Goal: Information Seeking & Learning: Find specific page/section

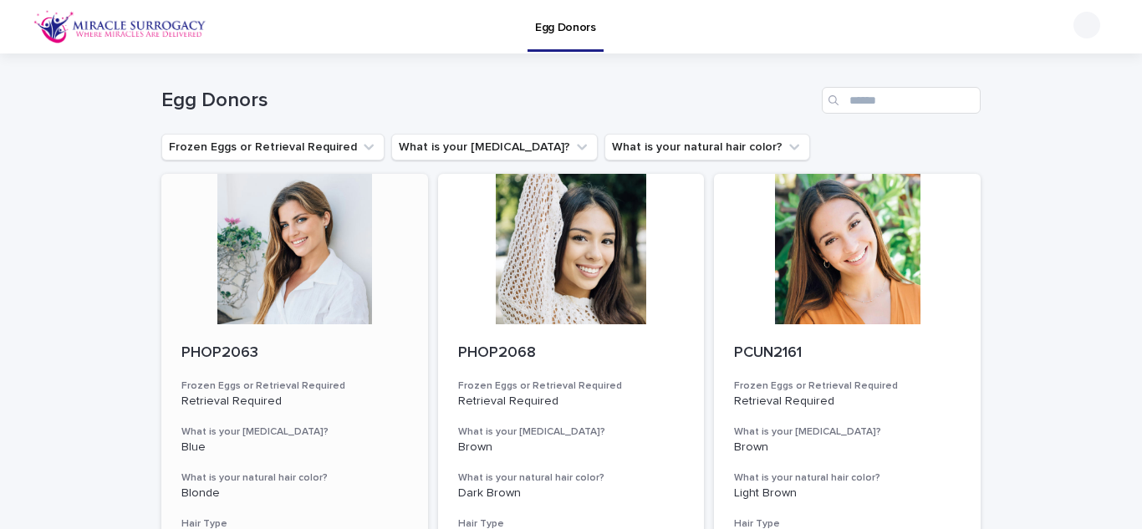
click at [272, 270] on div at bounding box center [294, 249] width 267 height 150
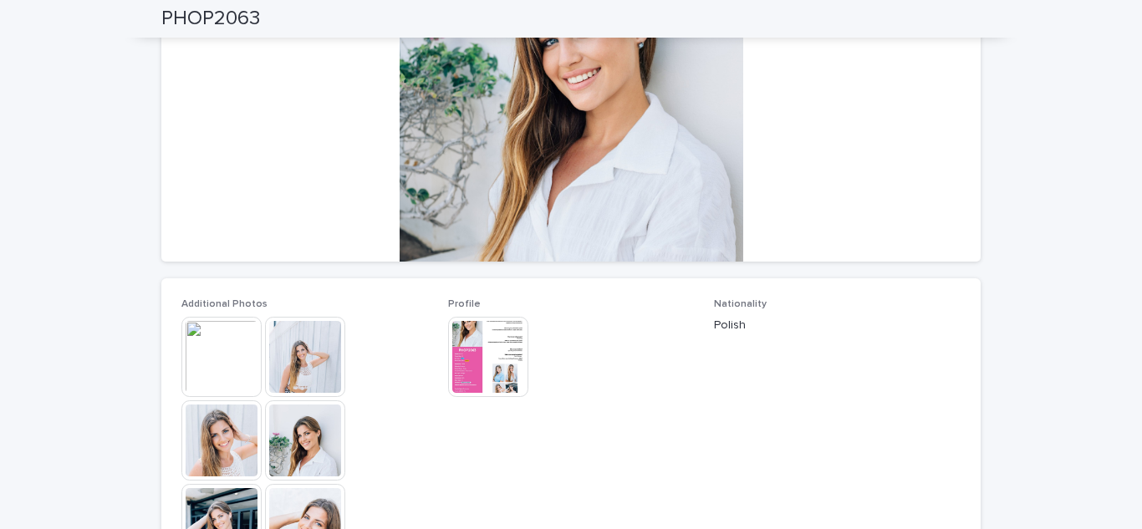
scroll to position [231, 0]
click at [476, 358] on img at bounding box center [488, 356] width 80 height 80
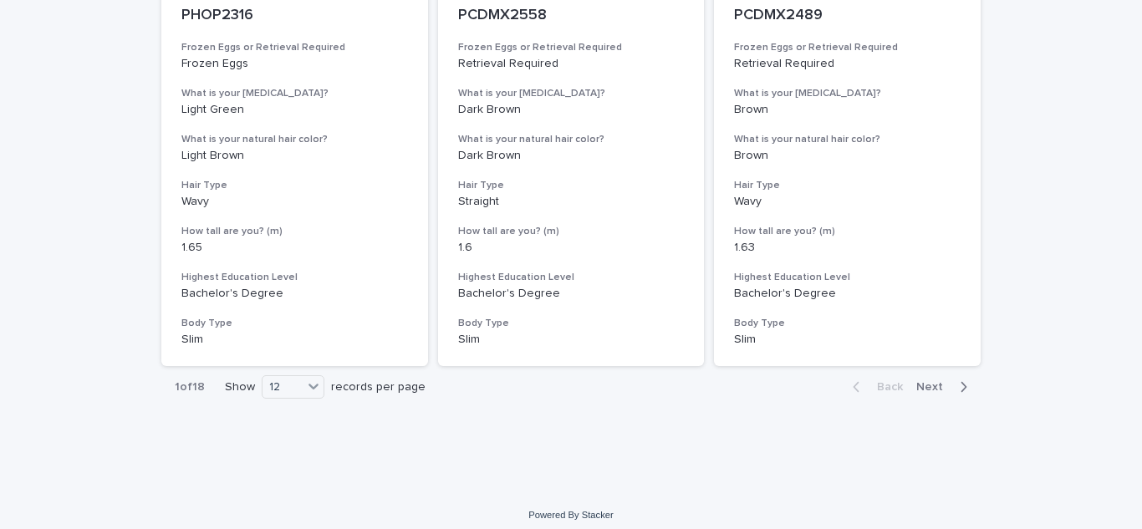
scroll to position [1960, 0]
click at [932, 391] on span "Next" at bounding box center [934, 386] width 37 height 12
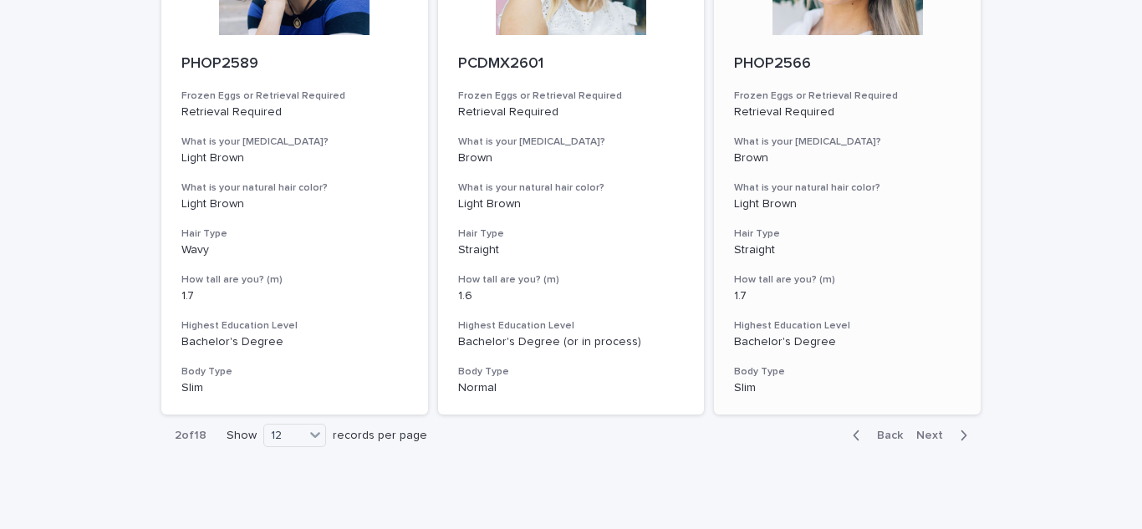
scroll to position [1969, 0]
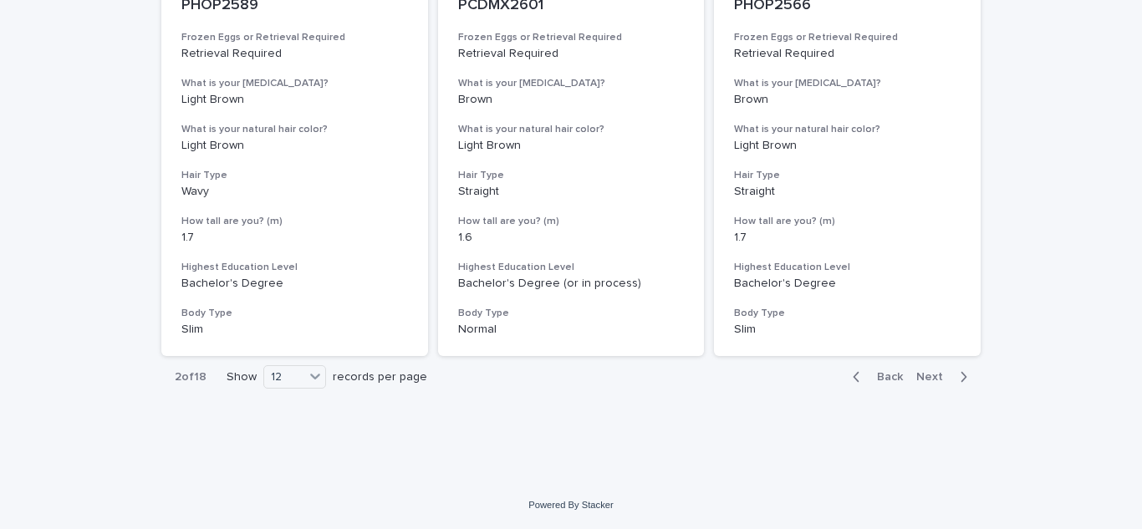
drag, startPoint x: 930, startPoint y: 375, endPoint x: 1026, endPoint y: 413, distance: 103.2
drag, startPoint x: 1026, startPoint y: 413, endPoint x: 904, endPoint y: 522, distance: 164.0
drag, startPoint x: 904, startPoint y: 522, endPoint x: 927, endPoint y: 380, distance: 143.2
click at [927, 380] on span "Next" at bounding box center [934, 377] width 37 height 12
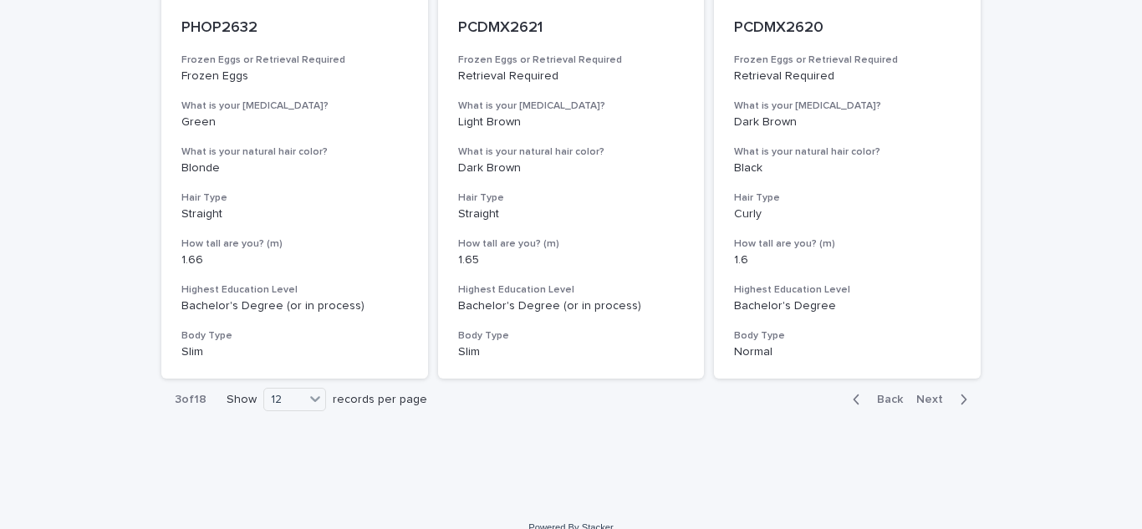
scroll to position [1969, 0]
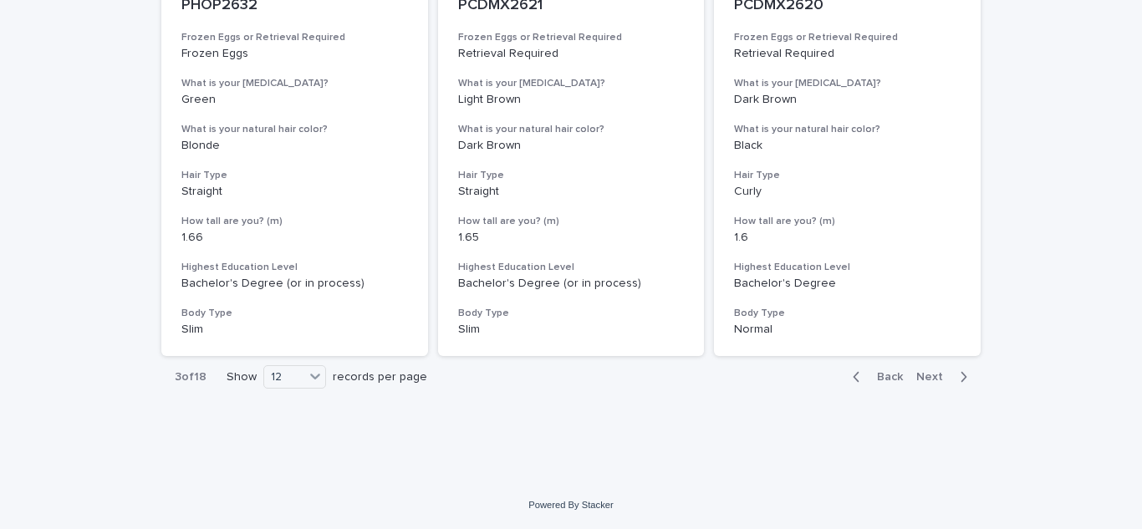
click at [927, 380] on span "Next" at bounding box center [934, 377] width 37 height 12
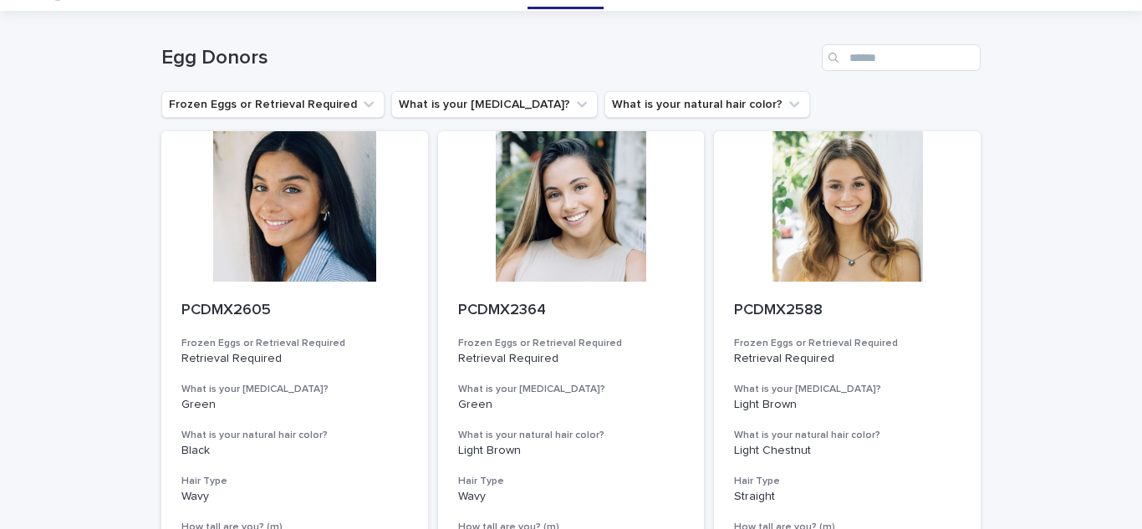
scroll to position [38, 0]
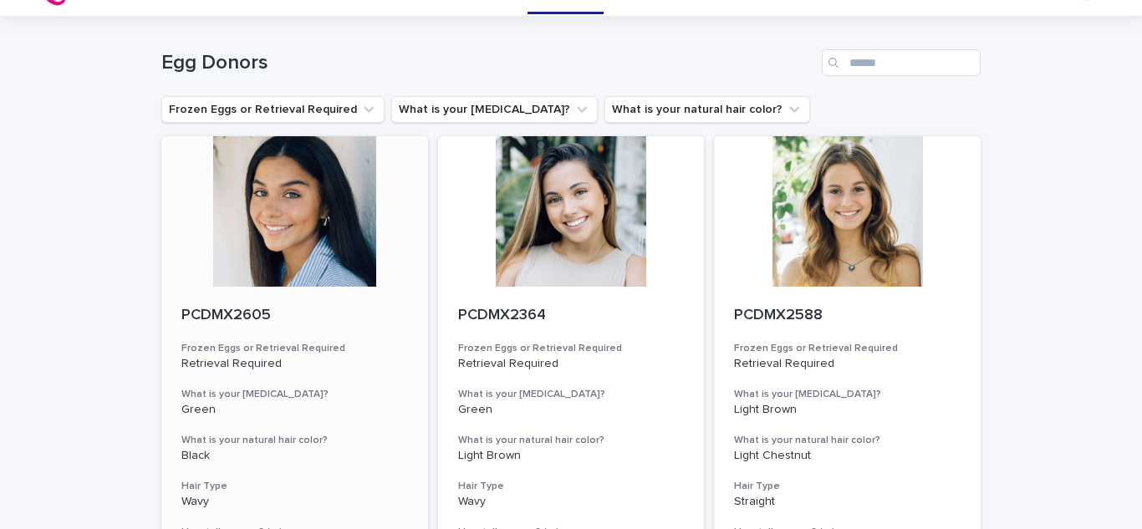
click at [294, 219] on div at bounding box center [294, 211] width 267 height 150
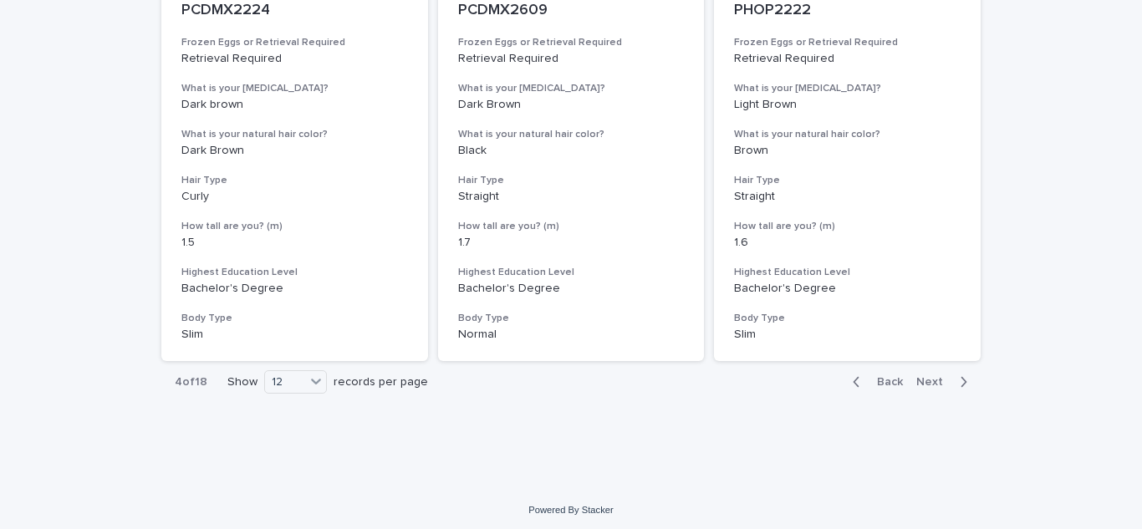
scroll to position [1969, 0]
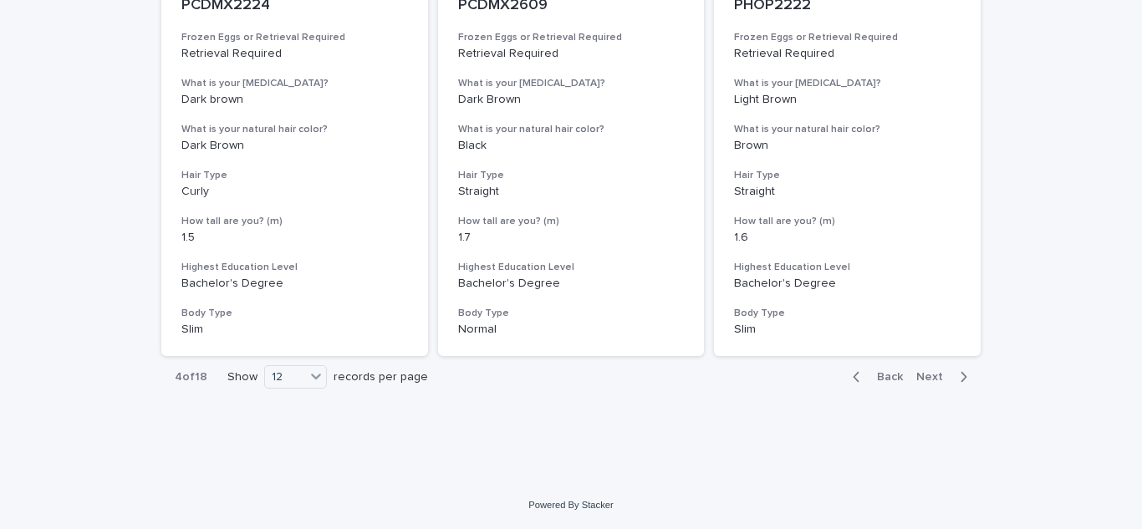
click at [917, 378] on span "Next" at bounding box center [934, 377] width 37 height 12
click at [868, 374] on span "Back" at bounding box center [885, 377] width 36 height 12
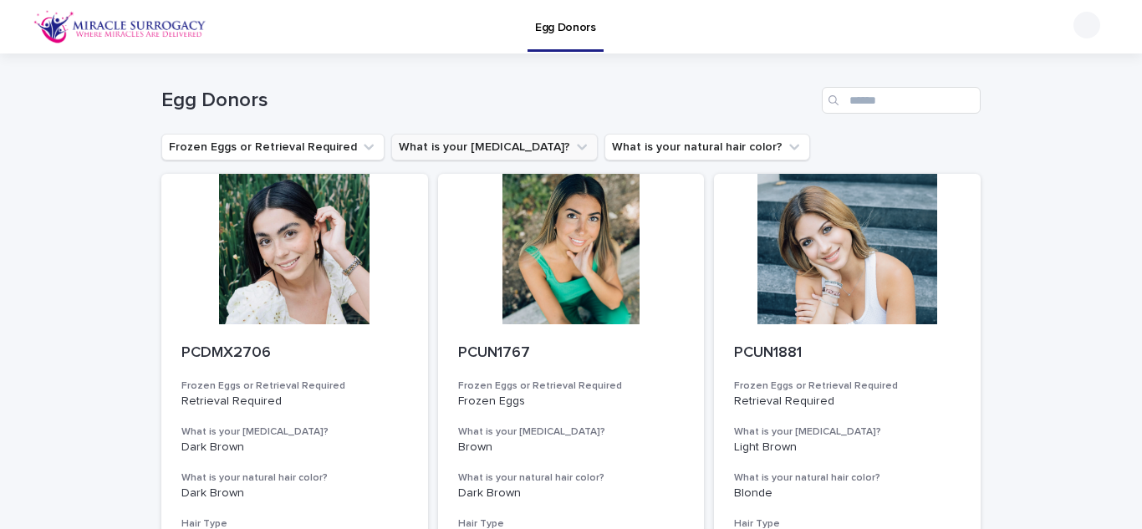
click at [483, 145] on button "What is your [MEDICAL_DATA]?" at bounding box center [494, 147] width 206 height 27
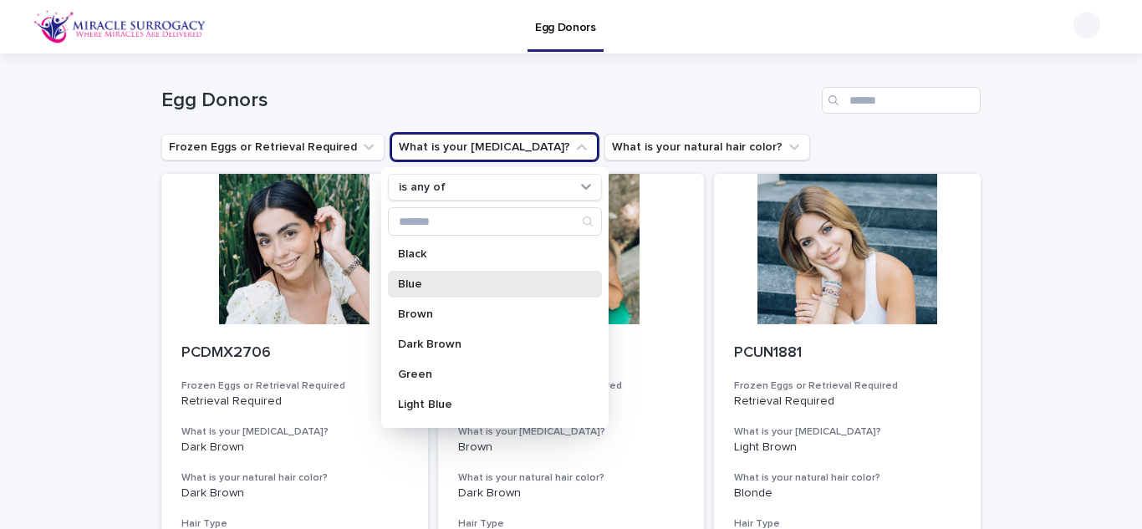
click at [425, 294] on div "Blue" at bounding box center [495, 284] width 214 height 27
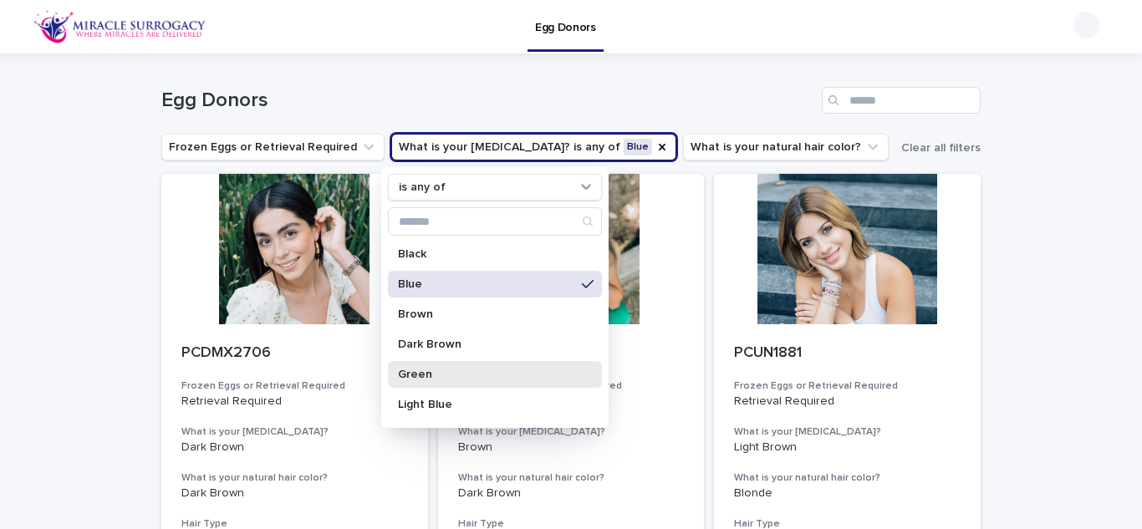
click at [446, 365] on div "Green" at bounding box center [495, 374] width 214 height 27
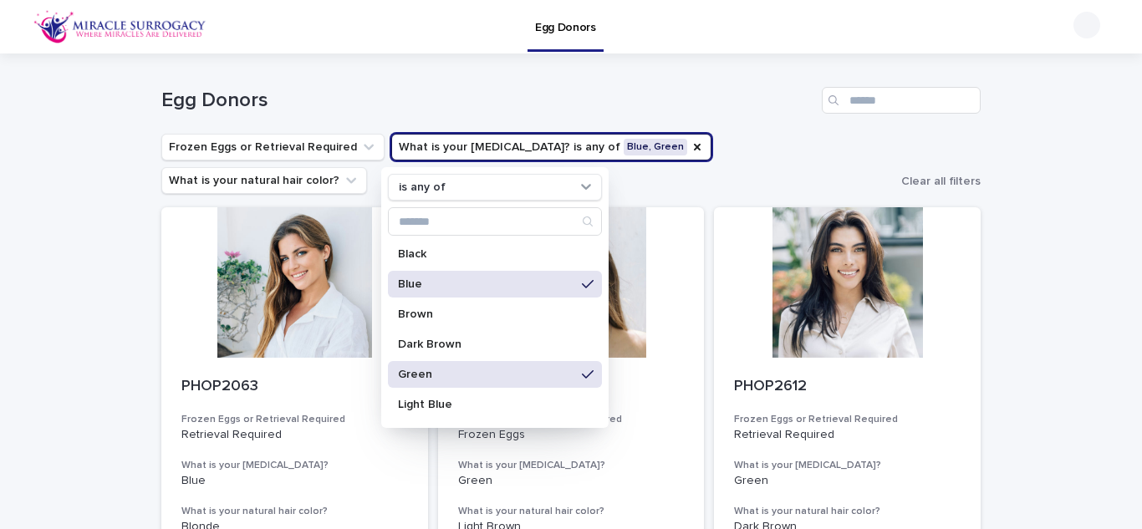
drag, startPoint x: 1075, startPoint y: 249, endPoint x: 1009, endPoint y: 127, distance: 138.8
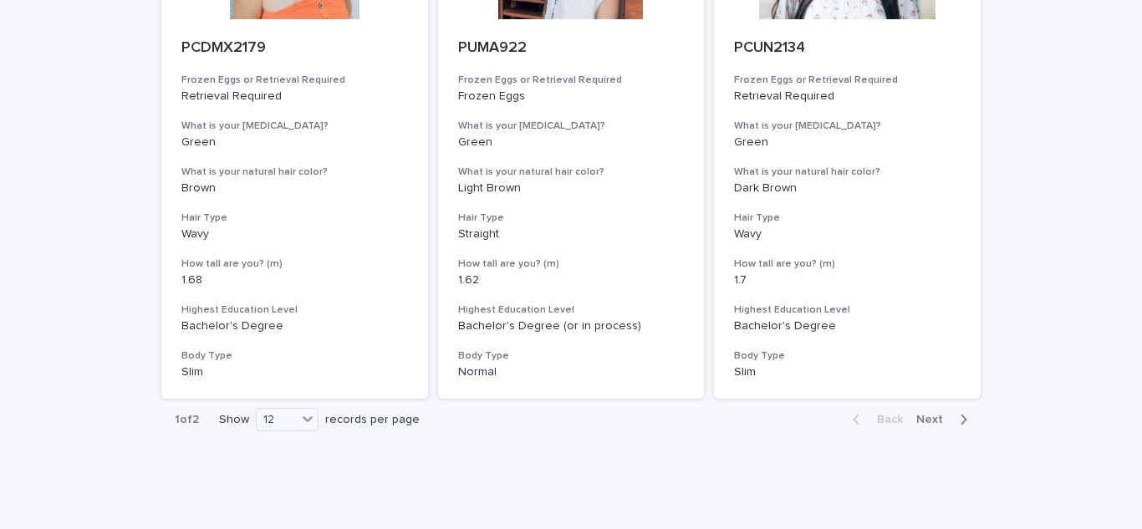
scroll to position [1969, 0]
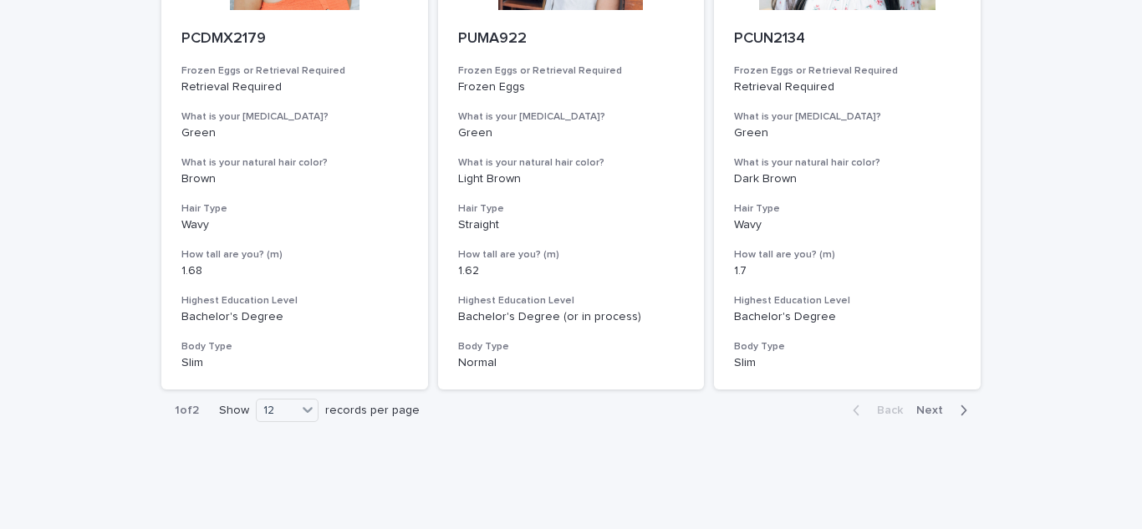
click at [928, 405] on span "Next" at bounding box center [934, 411] width 37 height 12
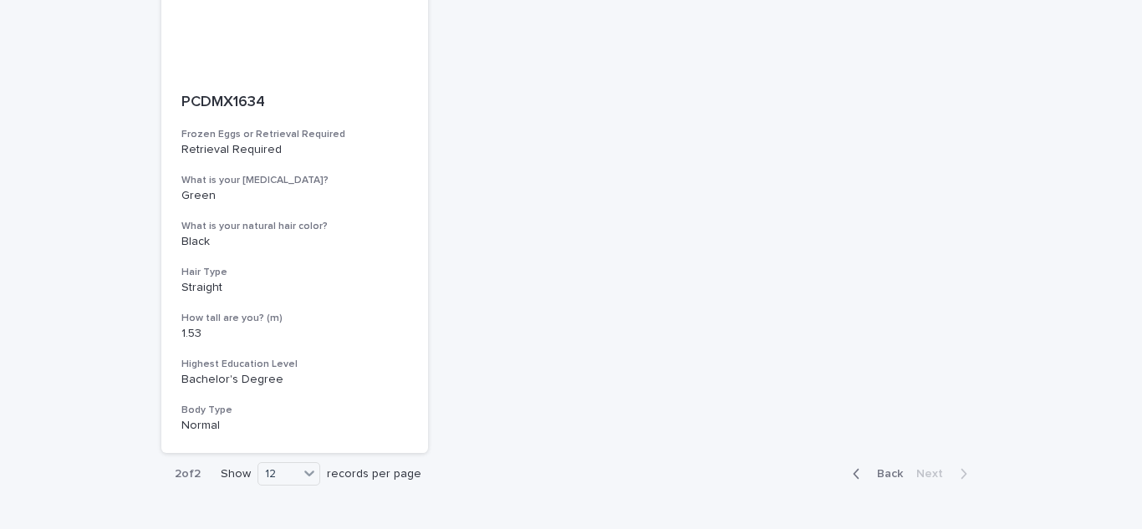
scroll to position [826, 0]
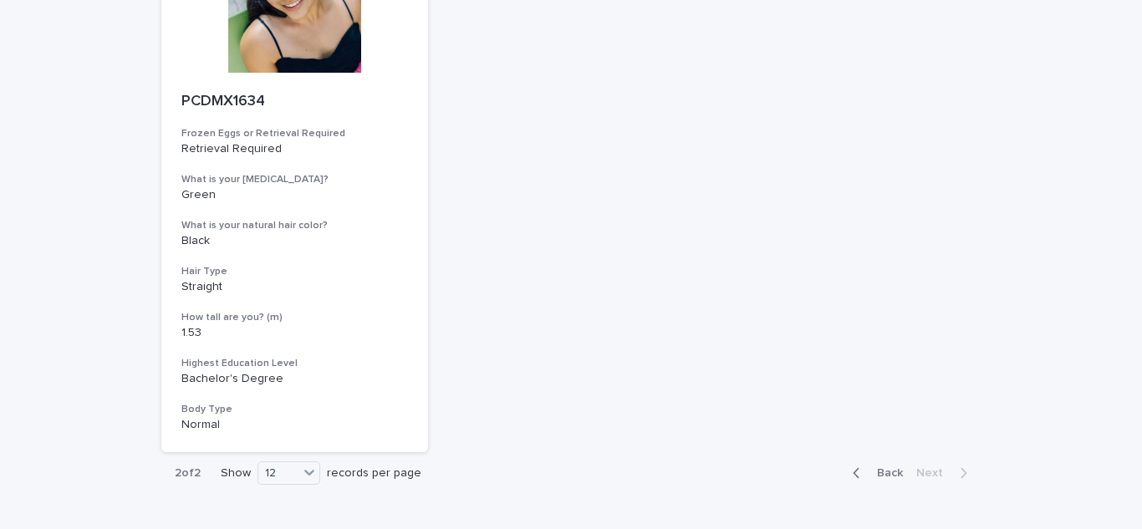
click at [887, 467] on span "Back" at bounding box center [885, 473] width 36 height 12
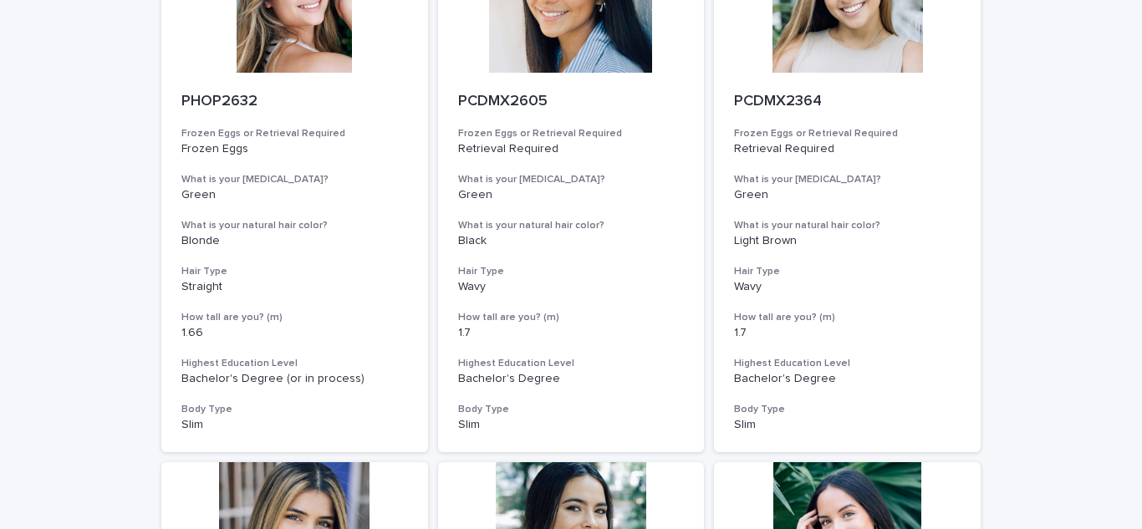
click at [887, 462] on div at bounding box center [847, 537] width 267 height 150
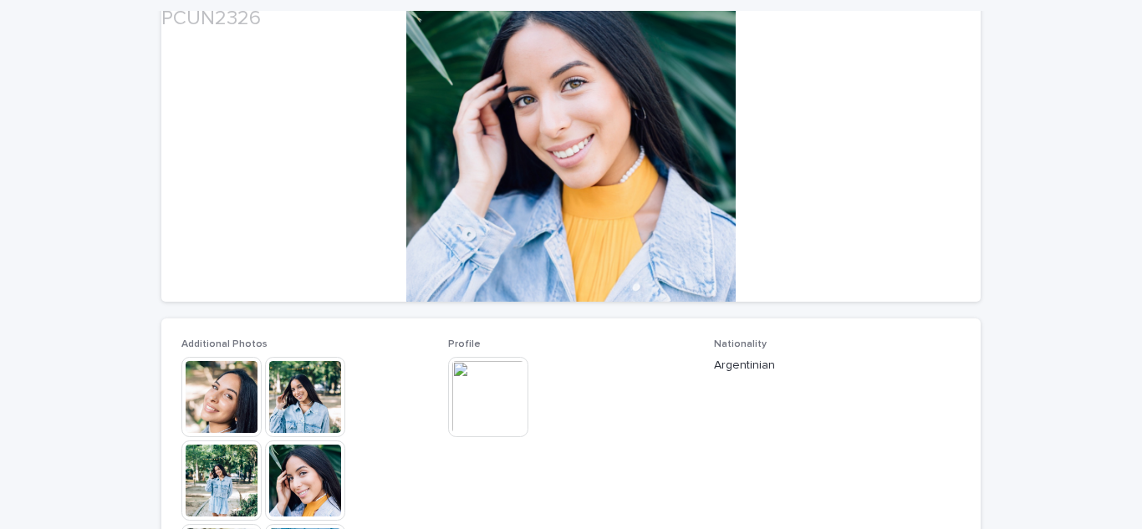
scroll to position [187, 0]
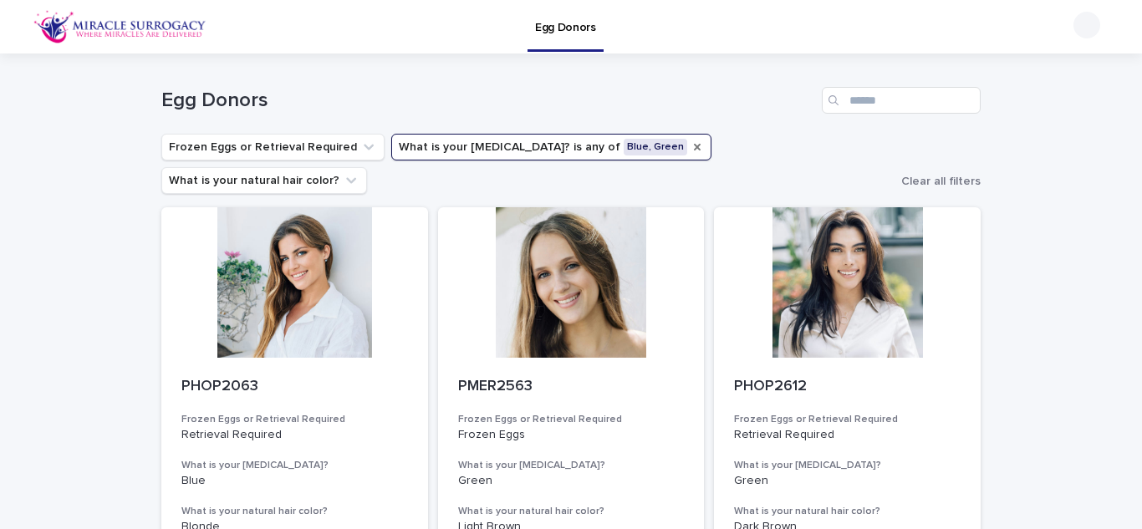
click at [690, 151] on icon "What is your eye color?" at bounding box center [696, 146] width 13 height 13
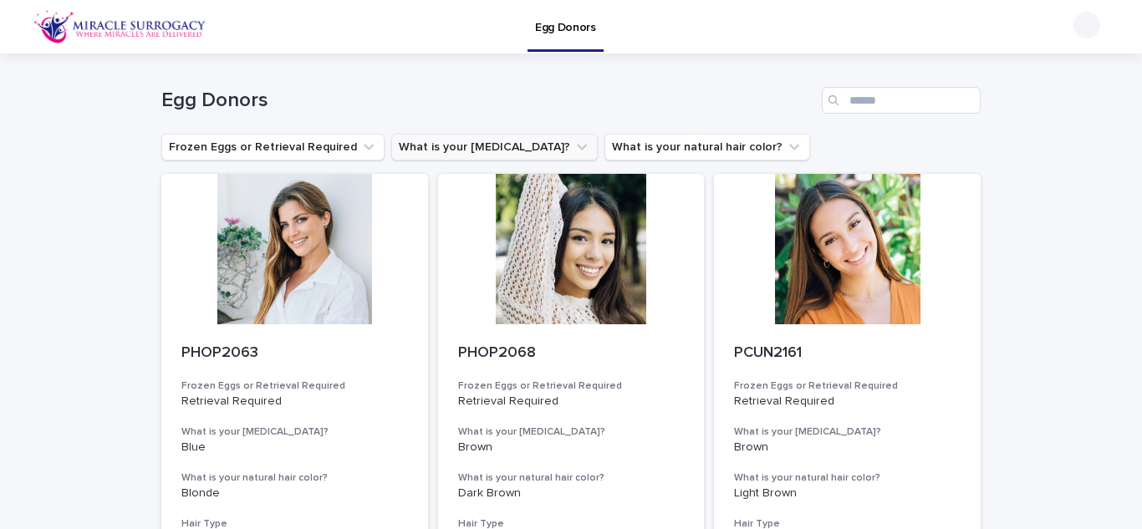
click at [573, 150] on icon "What is your eye color?" at bounding box center [581, 147] width 17 height 17
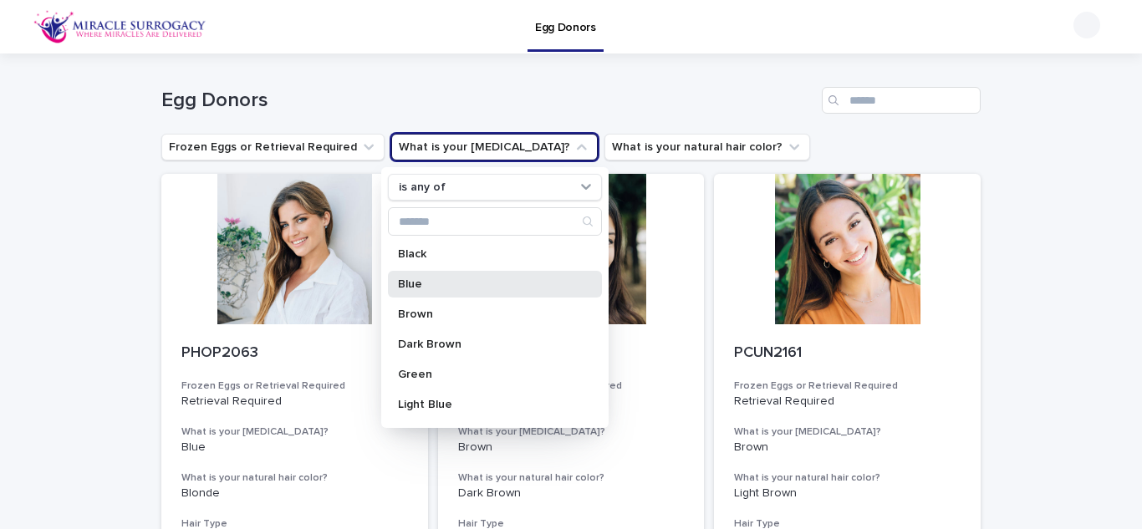
click at [446, 283] on p "Blue" at bounding box center [486, 284] width 177 height 12
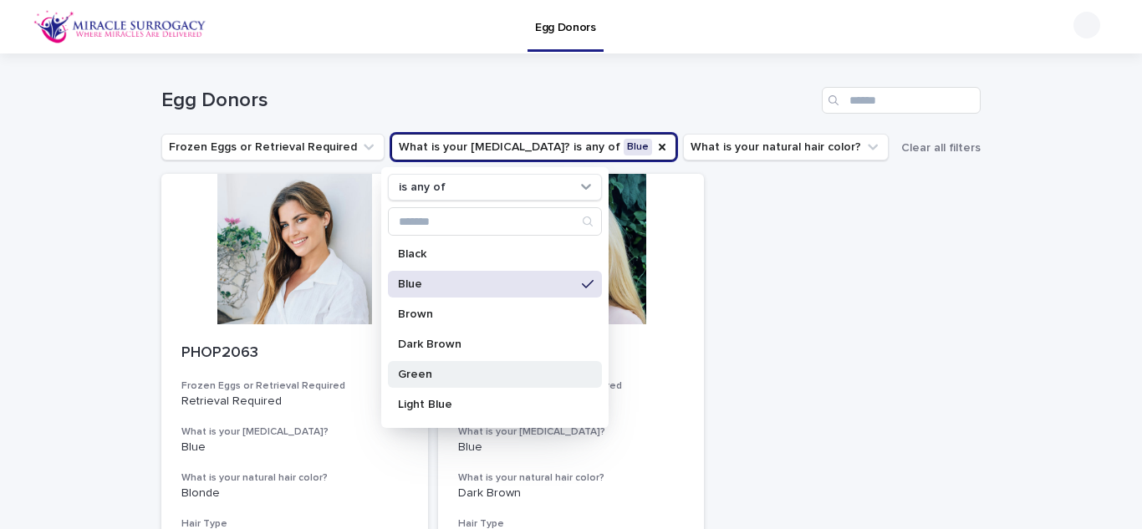
click at [452, 379] on p "Green" at bounding box center [486, 375] width 177 height 12
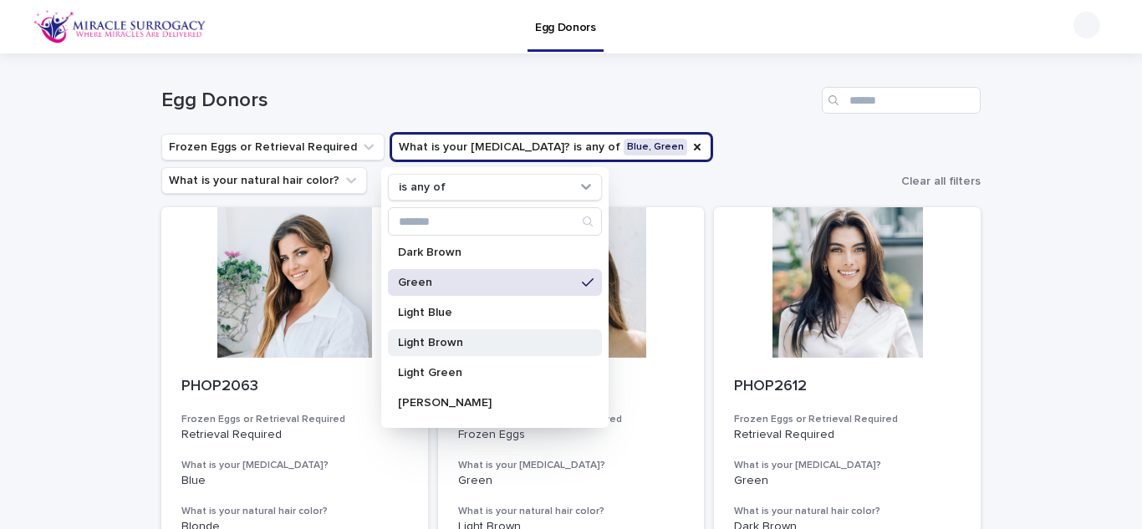
scroll to position [93, 0]
click at [458, 334] on div "Light Brown" at bounding box center [495, 341] width 214 height 27
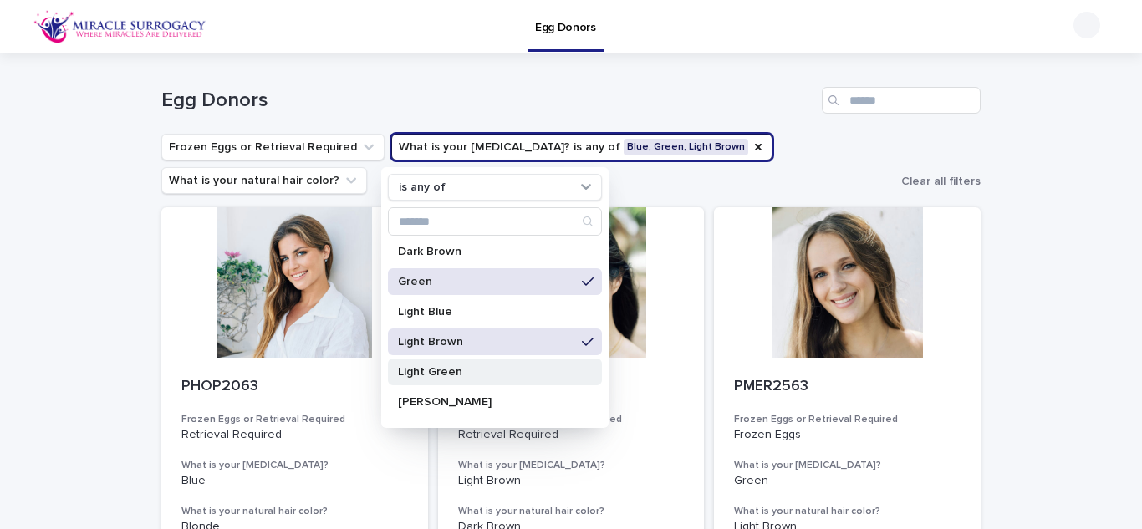
drag, startPoint x: 456, startPoint y: 312, endPoint x: 420, endPoint y: 370, distance: 68.7
click at [420, 370] on p "Light Green" at bounding box center [486, 372] width 177 height 12
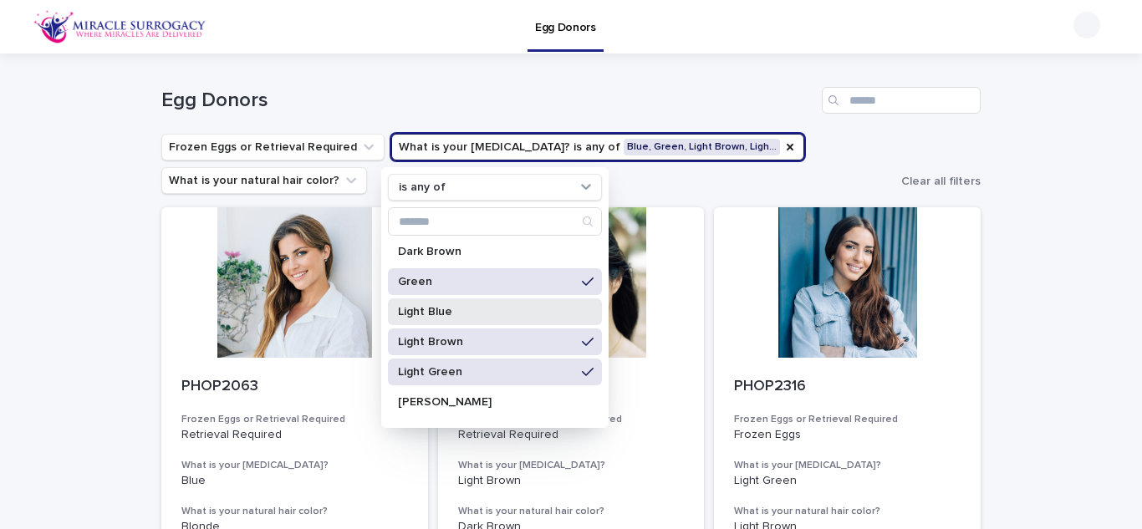
click at [446, 322] on div "Light Blue" at bounding box center [495, 311] width 214 height 27
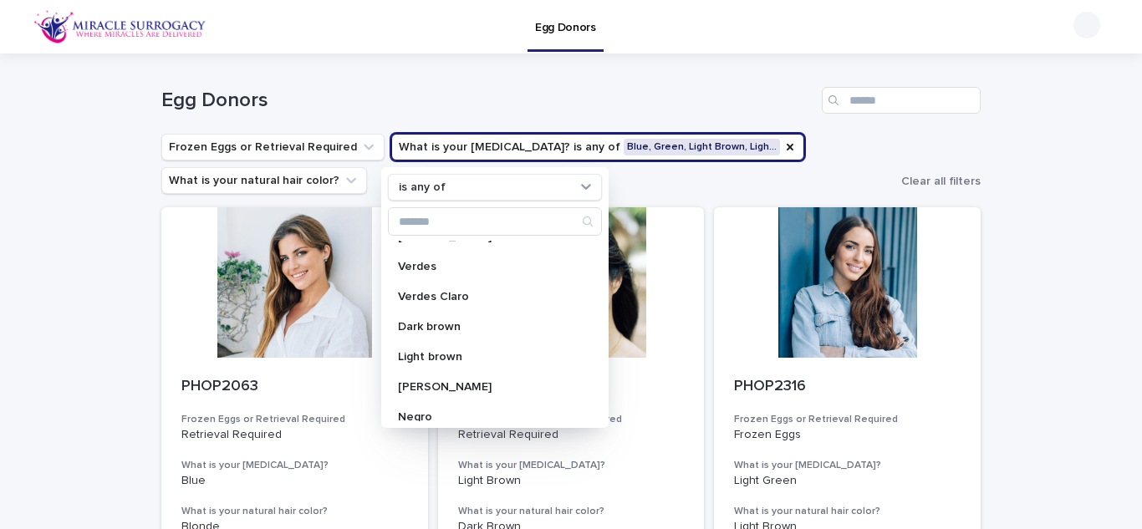
scroll to position [388, 0]
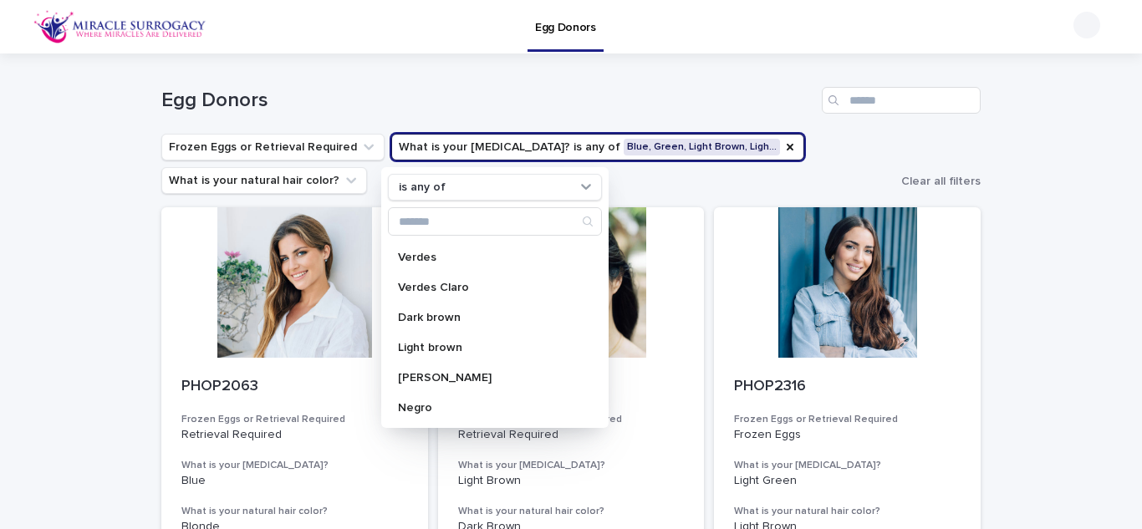
drag, startPoint x: 1082, startPoint y: 222, endPoint x: 1061, endPoint y: 108, distance: 115.7
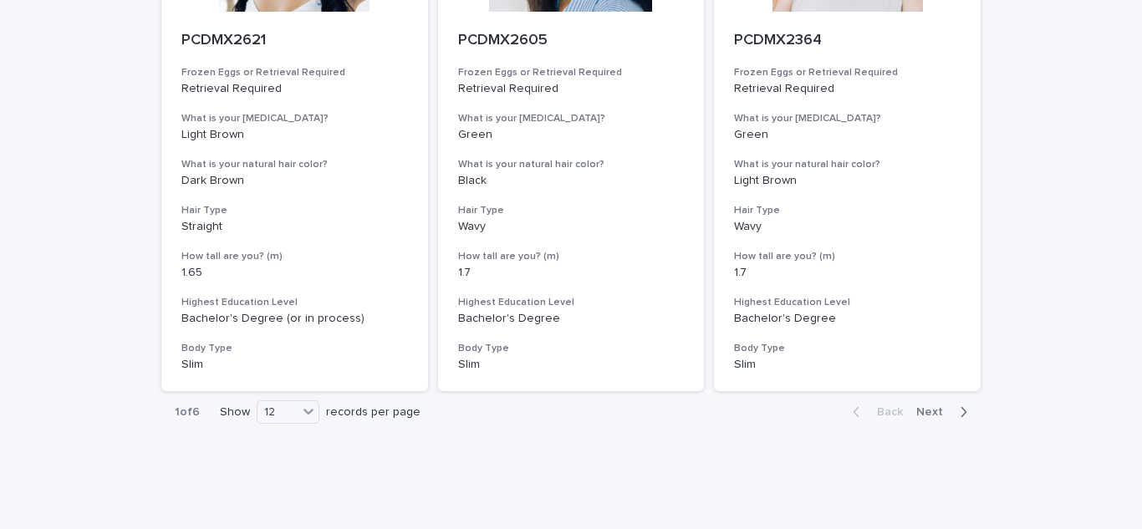
scroll to position [2003, 0]
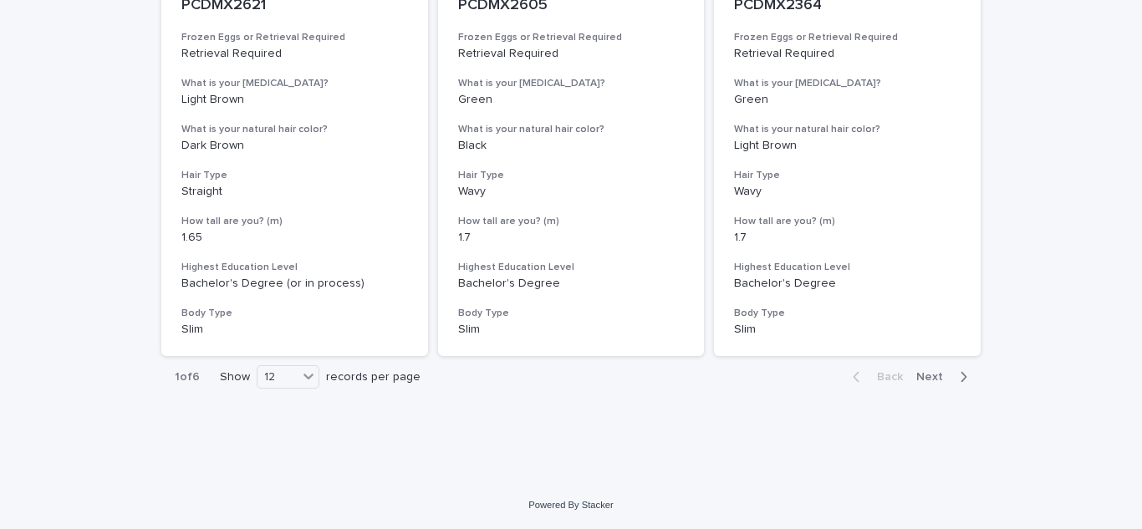
click at [925, 379] on span "Next" at bounding box center [934, 377] width 37 height 12
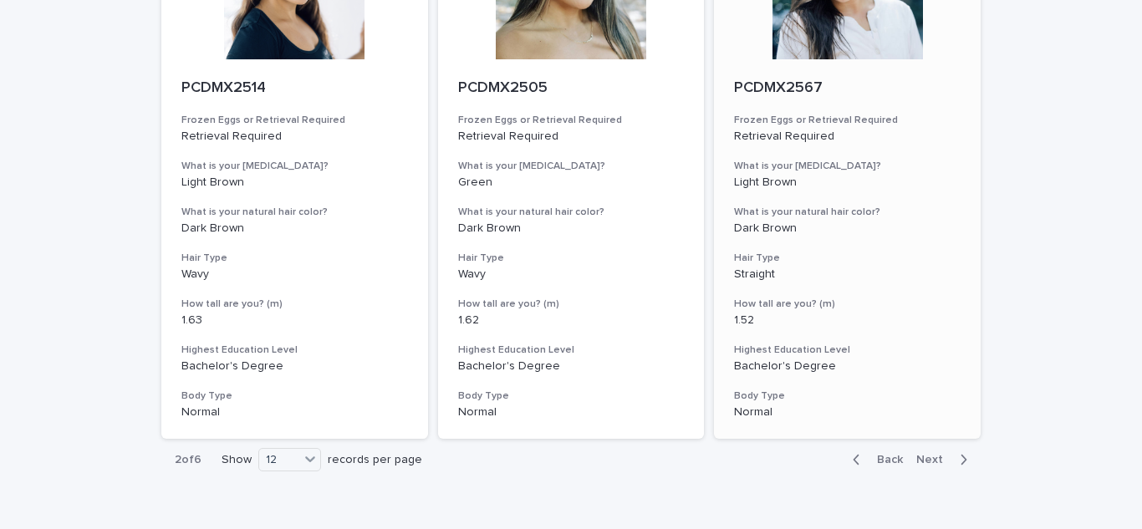
scroll to position [2003, 0]
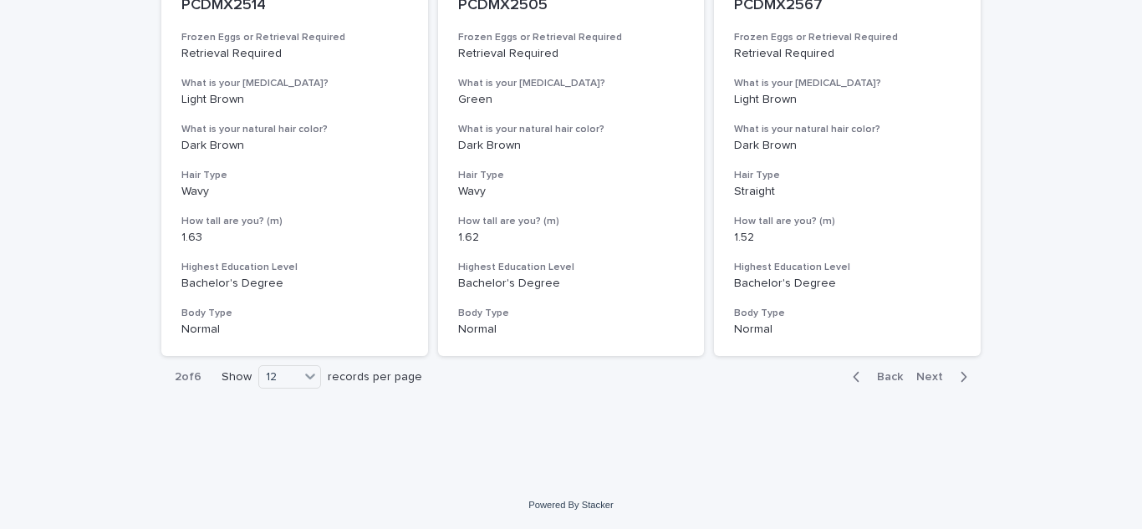
click at [918, 379] on span "Next" at bounding box center [934, 377] width 37 height 12
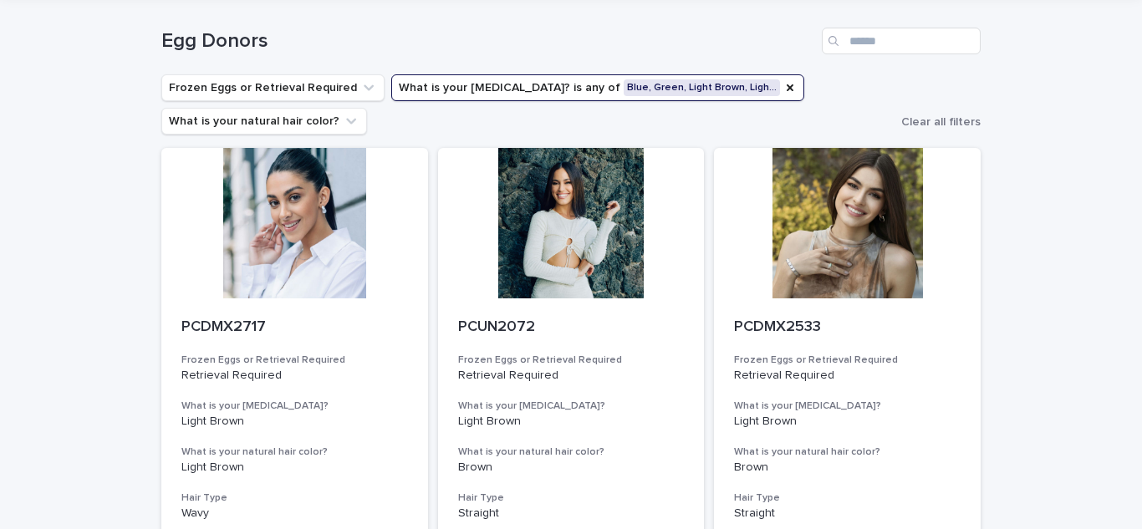
scroll to position [59, 0]
drag, startPoint x: 989, startPoint y: 236, endPoint x: 1001, endPoint y: 279, distance: 45.0
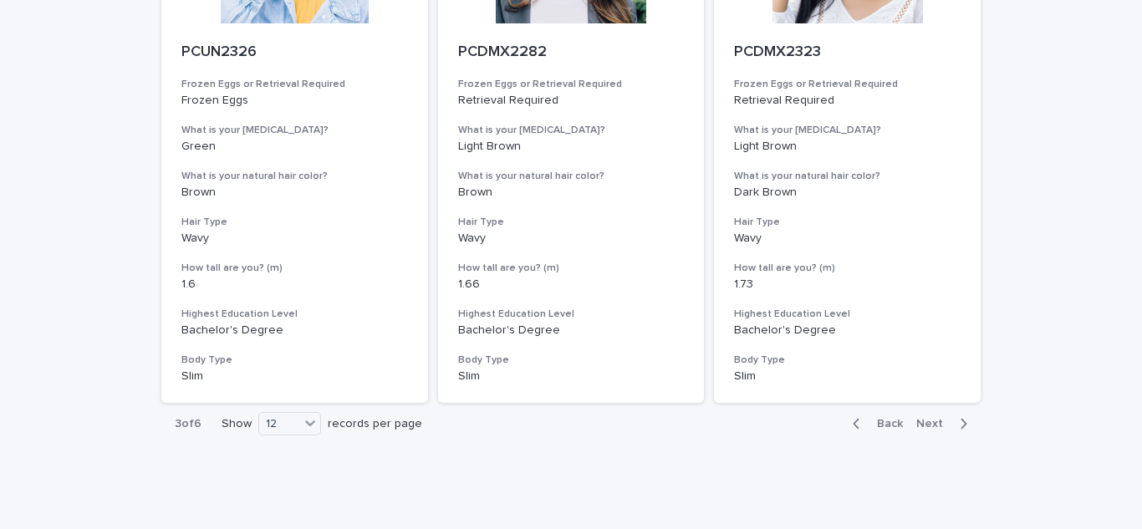
scroll to position [2003, 0]
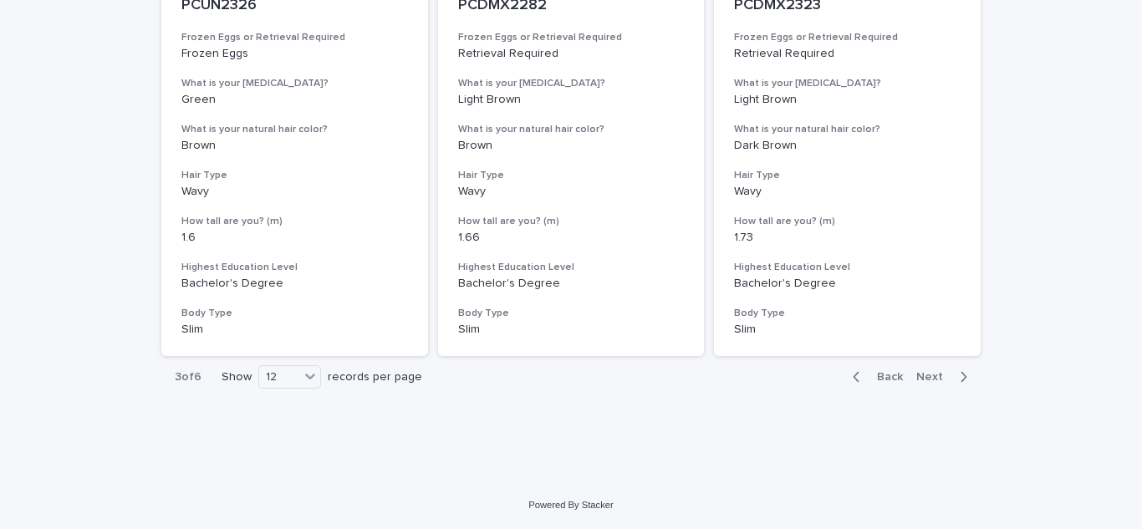
click at [919, 376] on span "Next" at bounding box center [934, 377] width 37 height 12
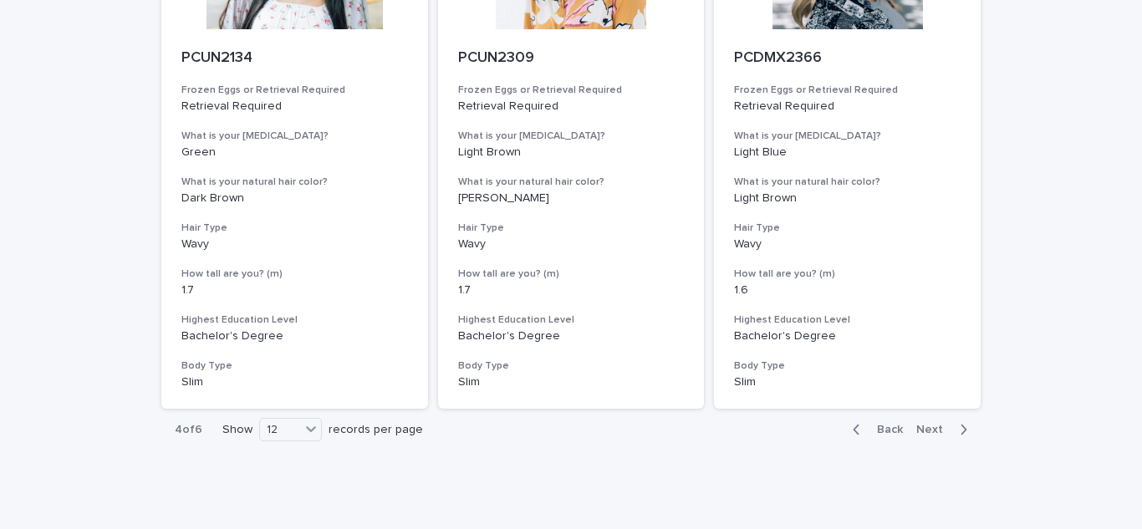
scroll to position [2003, 0]
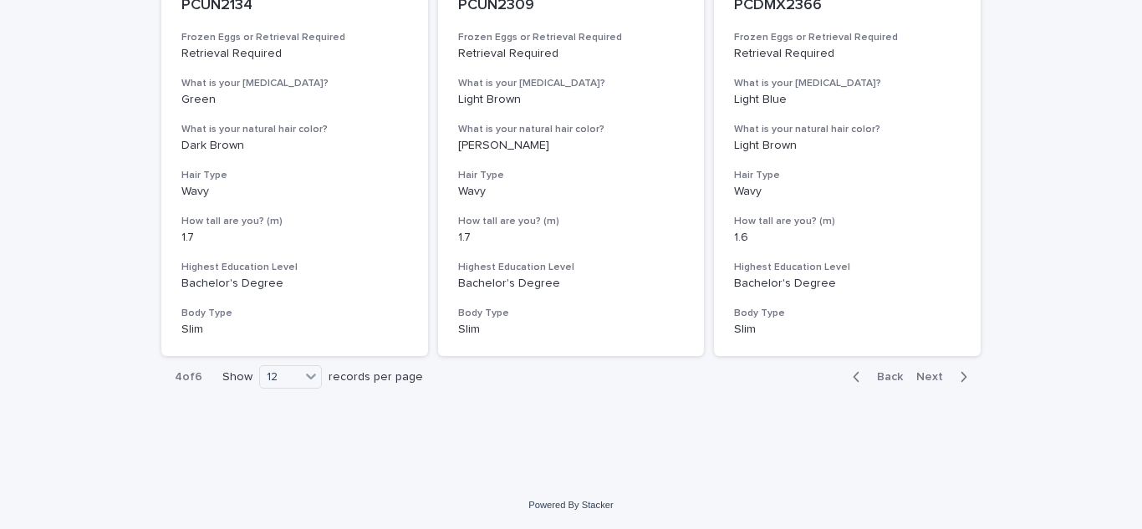
click at [922, 379] on span "Next" at bounding box center [934, 377] width 37 height 12
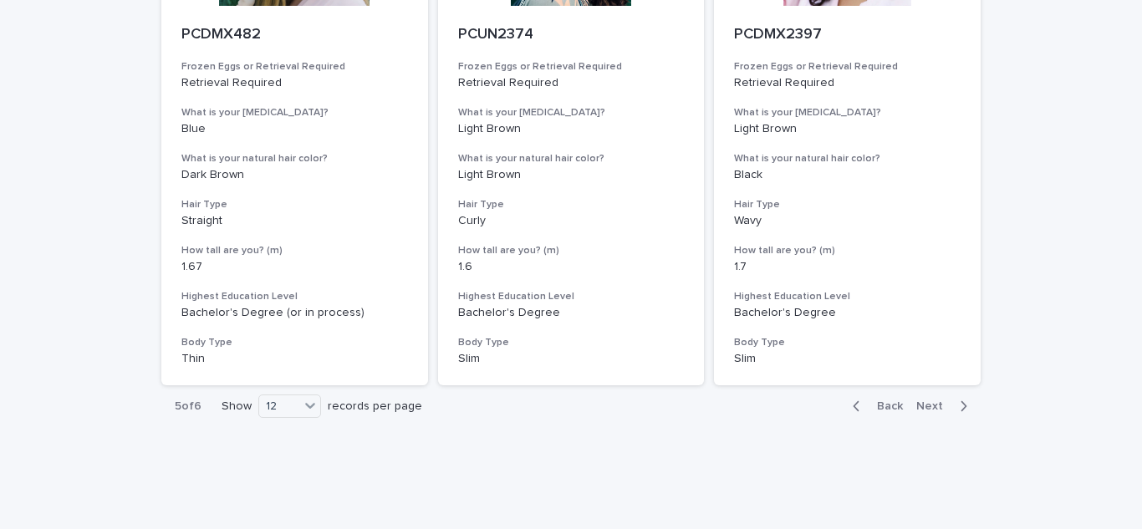
scroll to position [2003, 0]
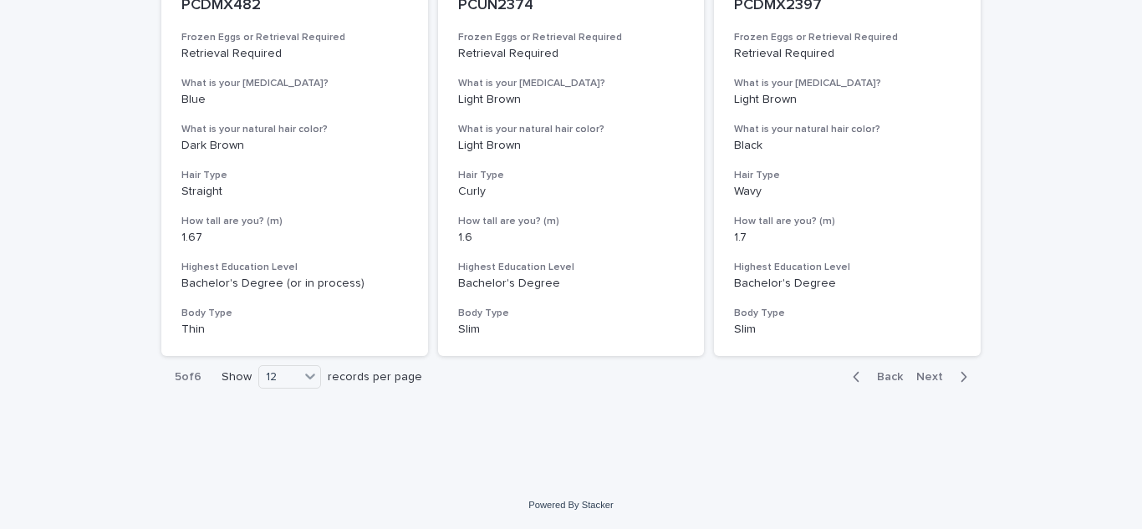
click at [920, 378] on span "Next" at bounding box center [934, 377] width 37 height 12
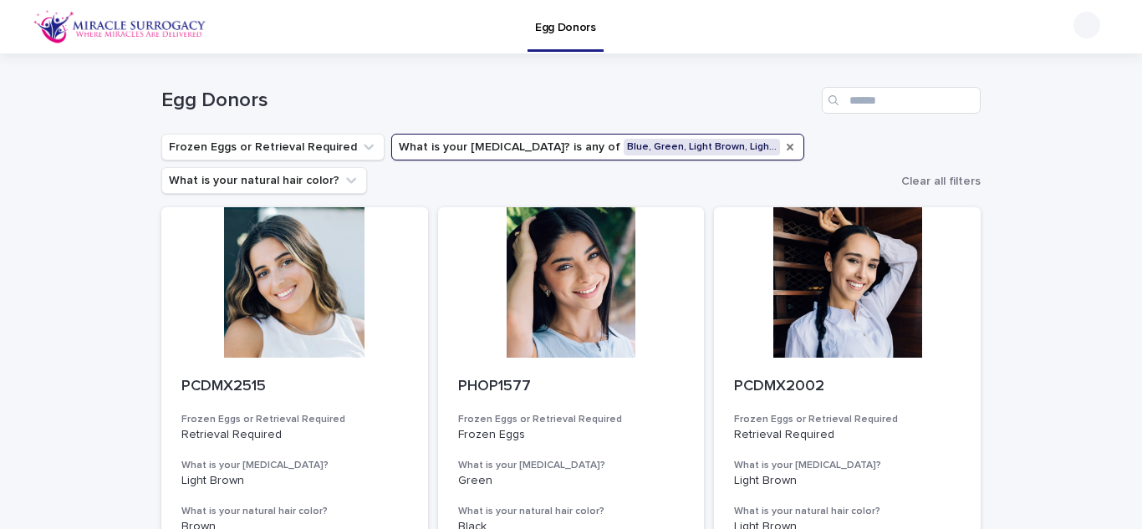
click at [787, 149] on icon "What is your eye color?" at bounding box center [790, 147] width 7 height 7
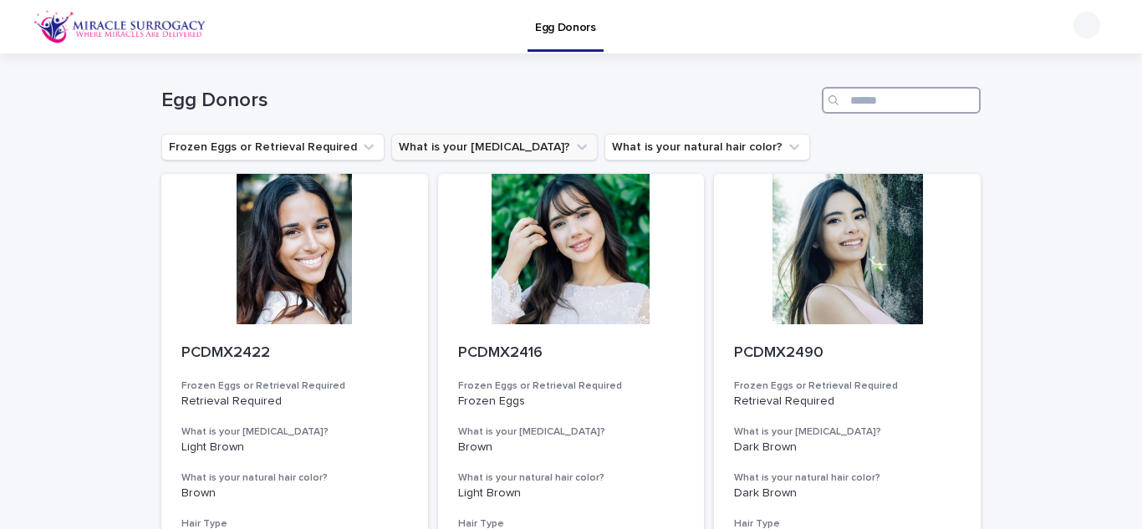
click at [858, 101] on input "Search" at bounding box center [901, 100] width 159 height 27
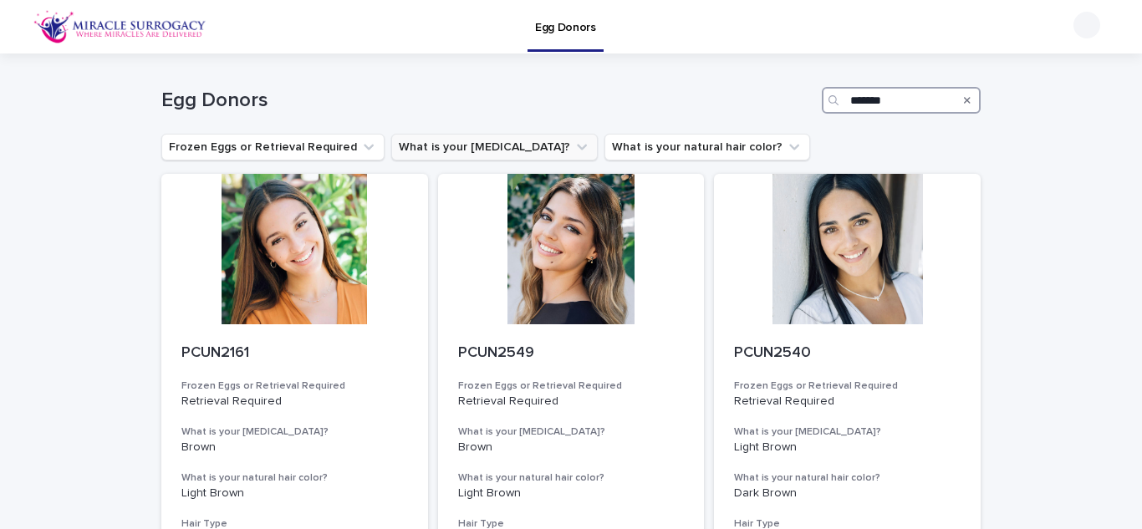
type input "********"
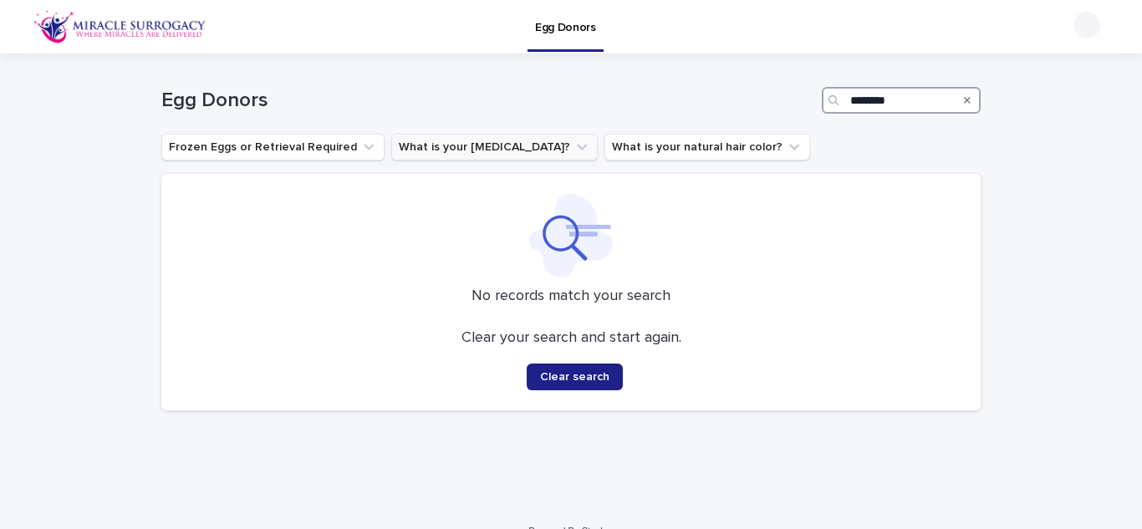
click at [907, 104] on input "********" at bounding box center [901, 100] width 159 height 27
